Goal: Information Seeking & Learning: Compare options

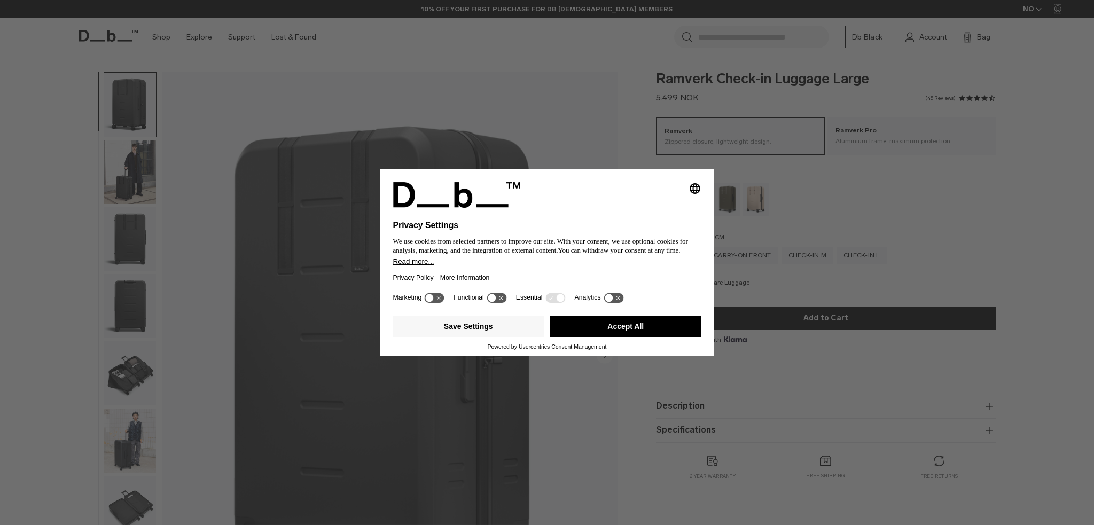
click at [631, 329] on button "Accept All" at bounding box center [625, 326] width 151 height 21
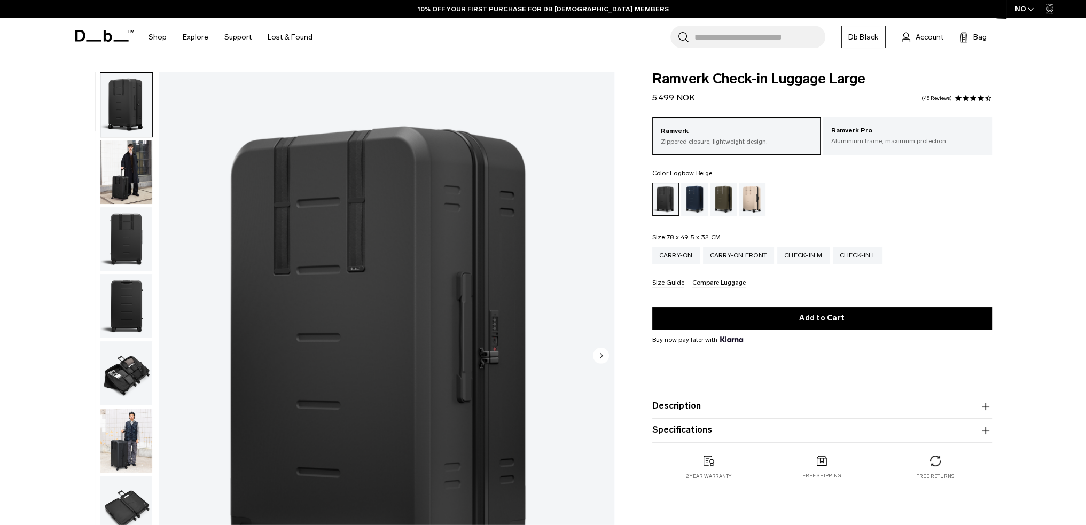
click at [758, 199] on div "Fogbow Beige" at bounding box center [752, 199] width 27 height 33
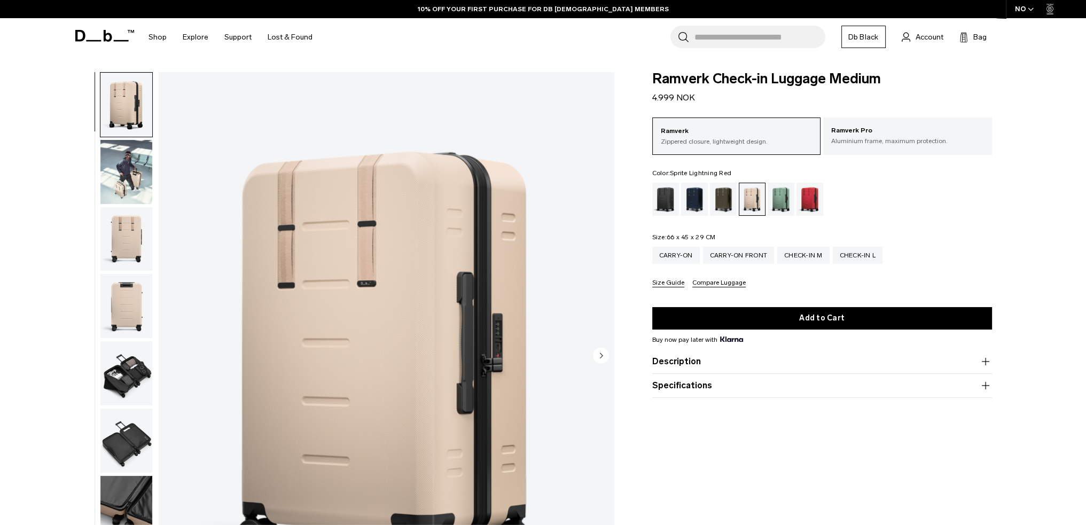
click at [804, 201] on div "Sprite Lightning Red" at bounding box center [810, 199] width 27 height 33
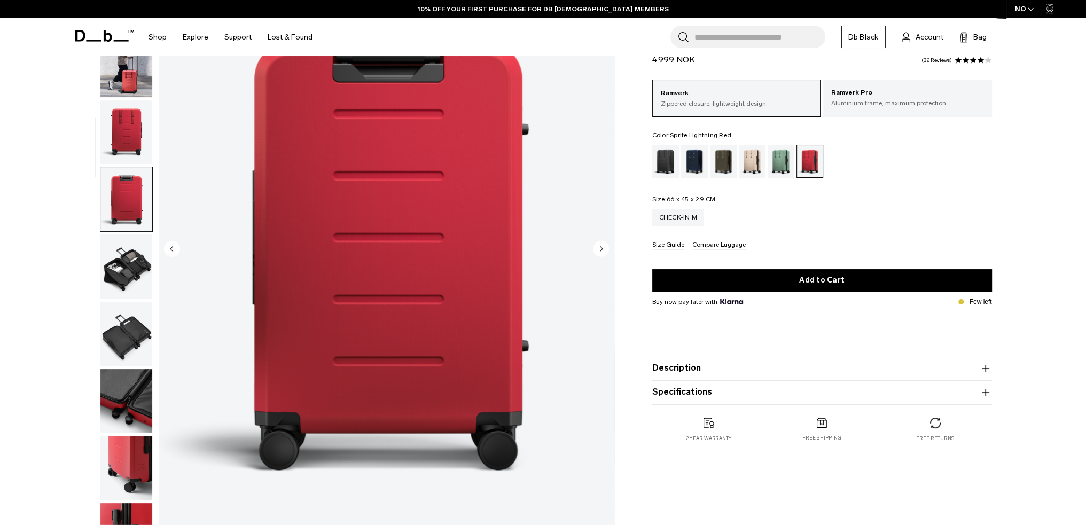
click at [125, 369] on img "button" at bounding box center [126, 401] width 52 height 64
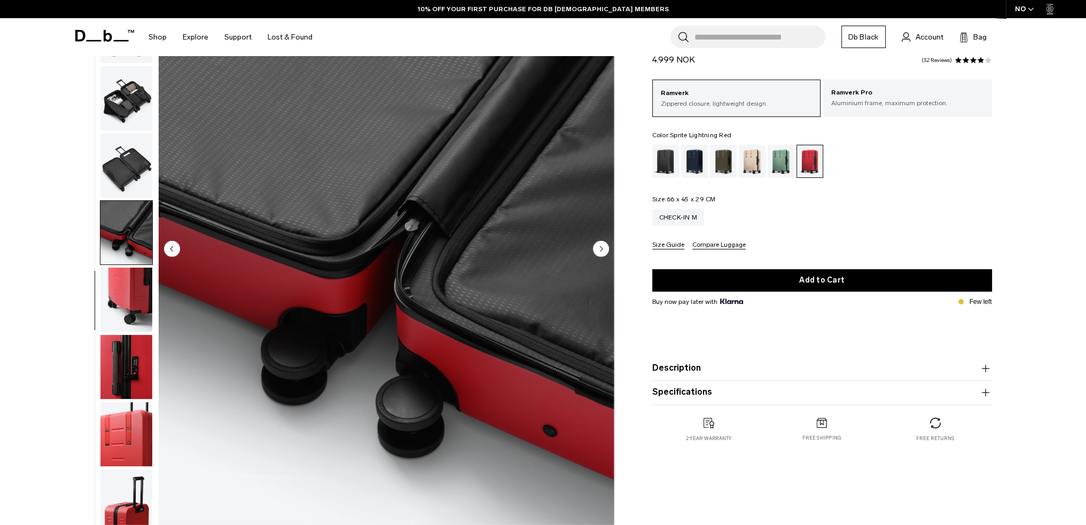
click at [126, 291] on img "button" at bounding box center [126, 300] width 52 height 64
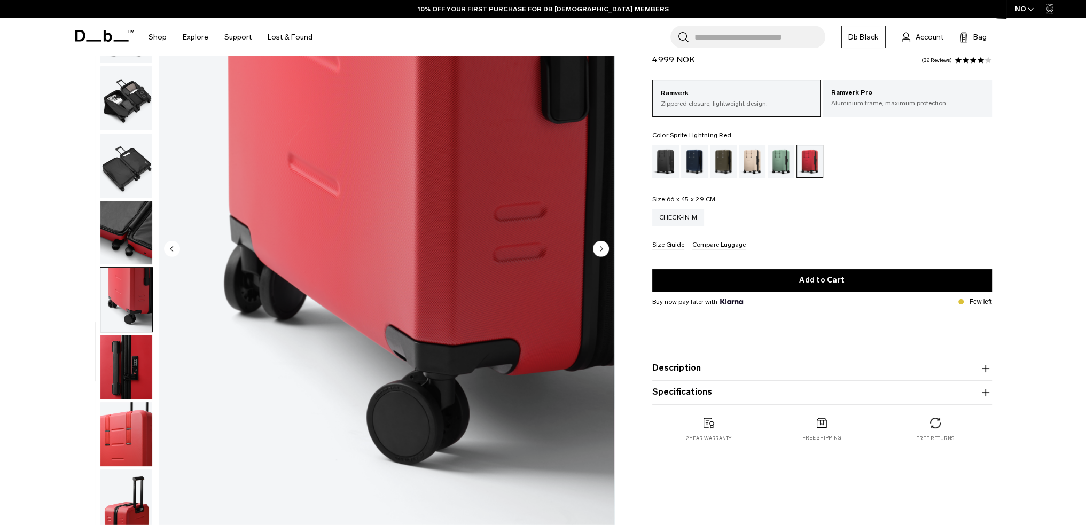
scroll to position [214, 0]
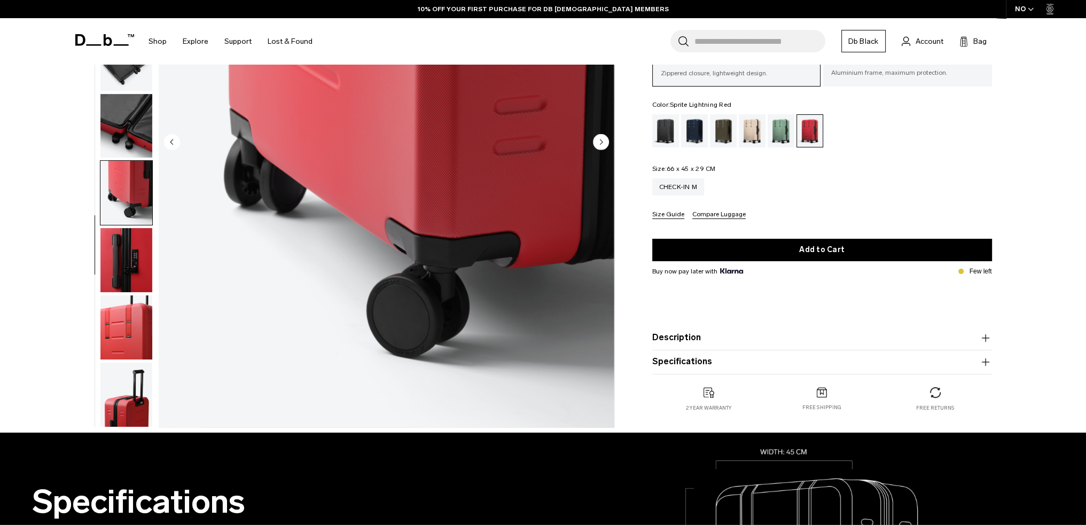
click at [125, 264] on img "button" at bounding box center [126, 260] width 52 height 64
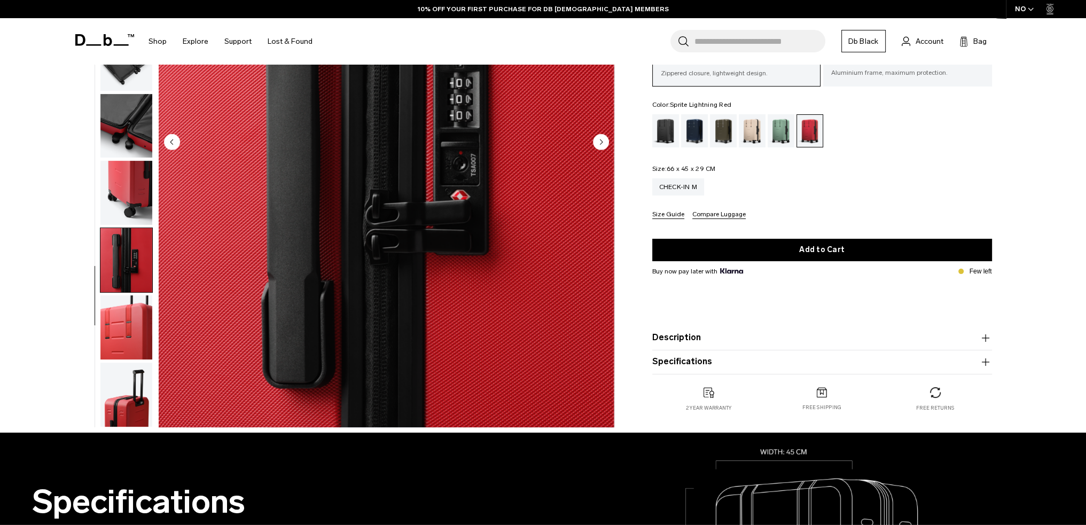
click at [127, 337] on img "button" at bounding box center [126, 327] width 52 height 64
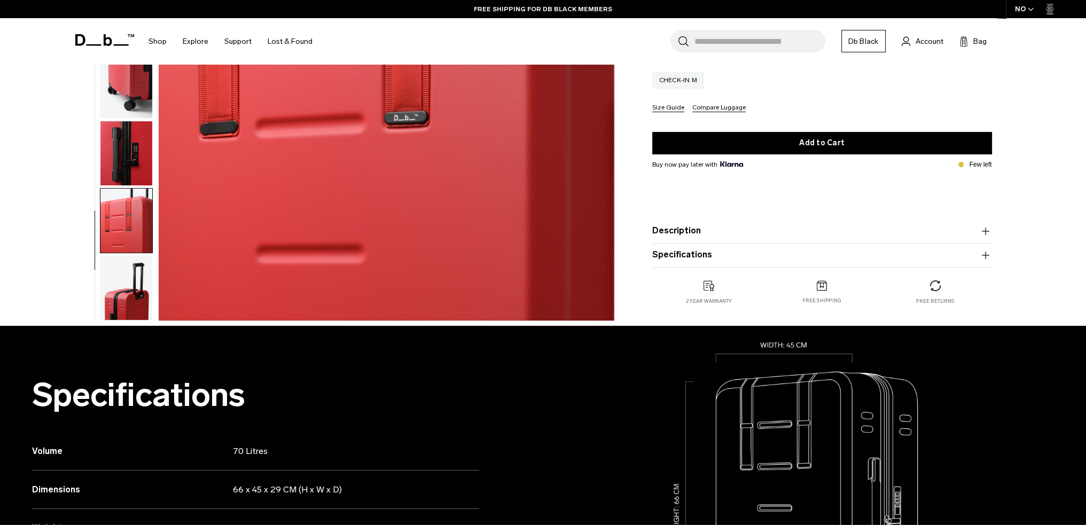
click at [120, 306] on img "button" at bounding box center [126, 288] width 52 height 64
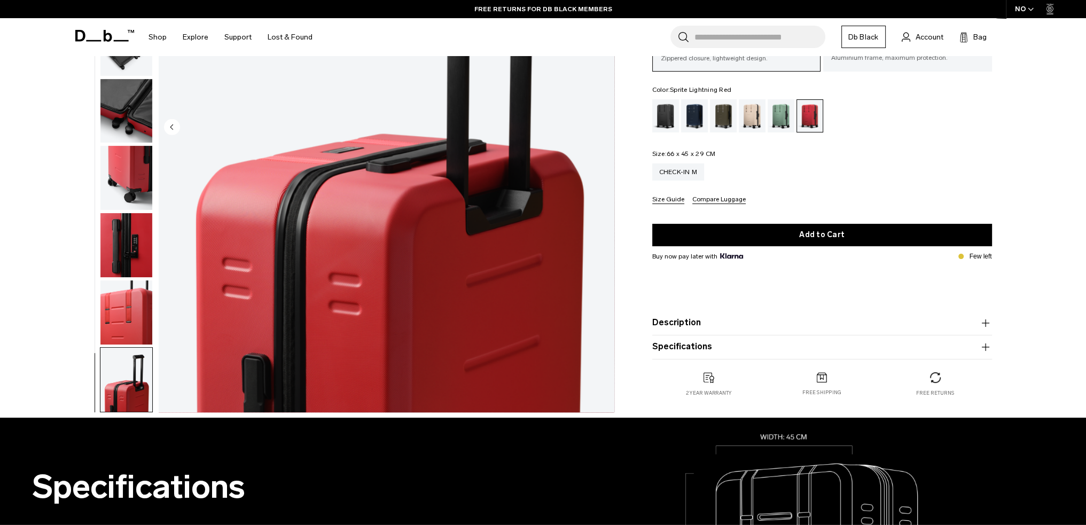
scroll to position [160, 0]
